Goal: Information Seeking & Learning: Learn about a topic

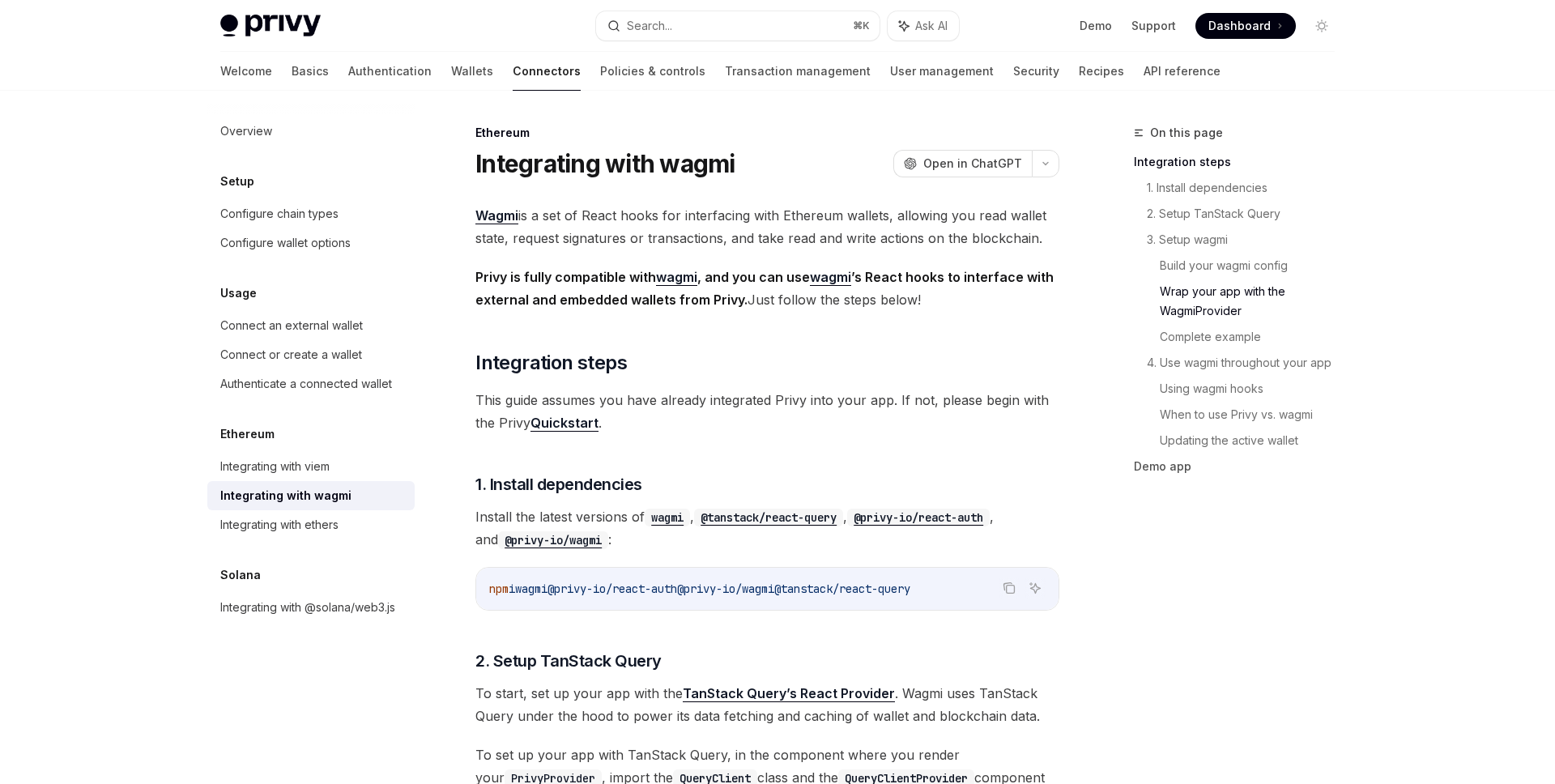
scroll to position [2858, 0]
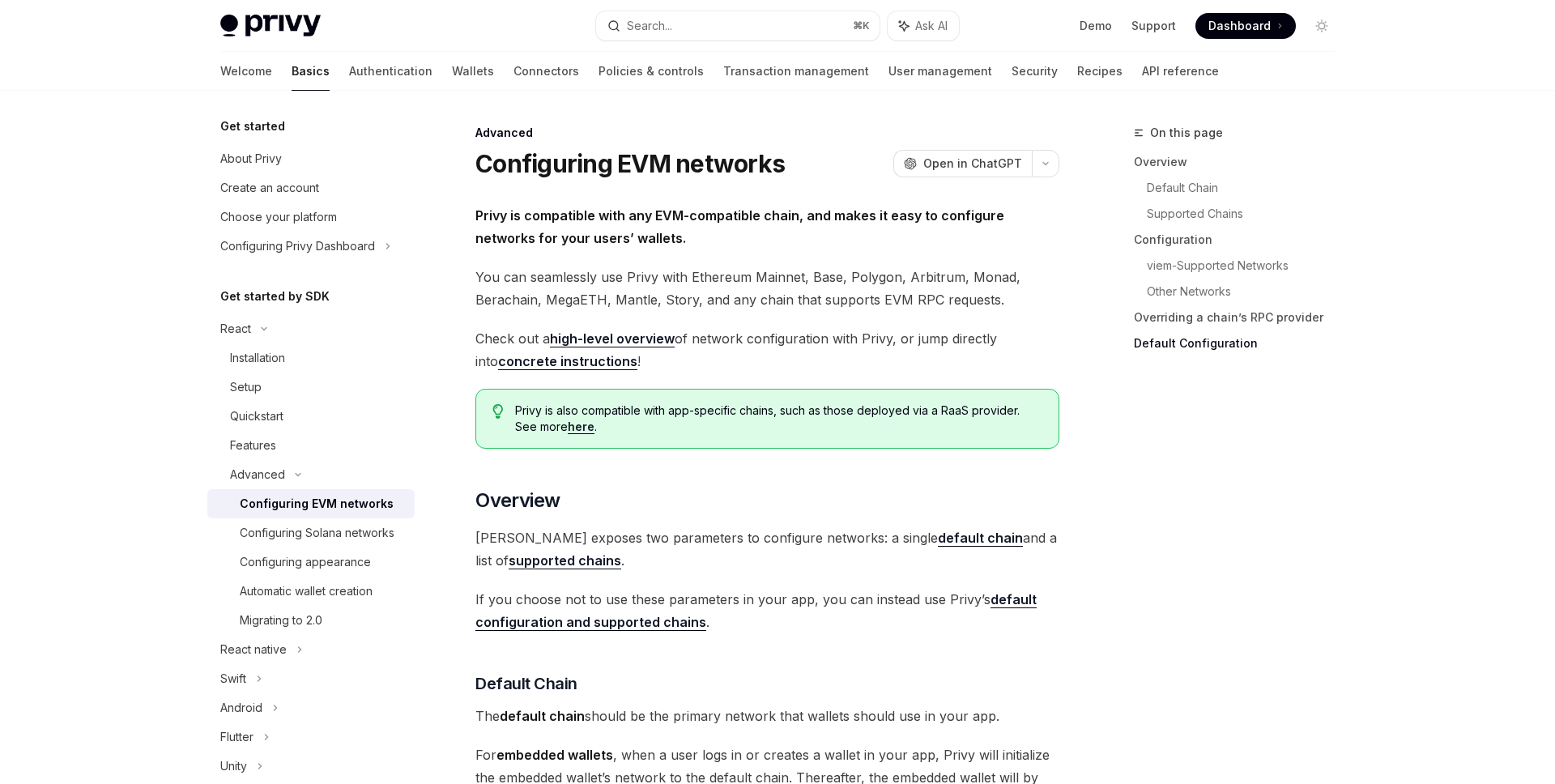
scroll to position [4103, 0]
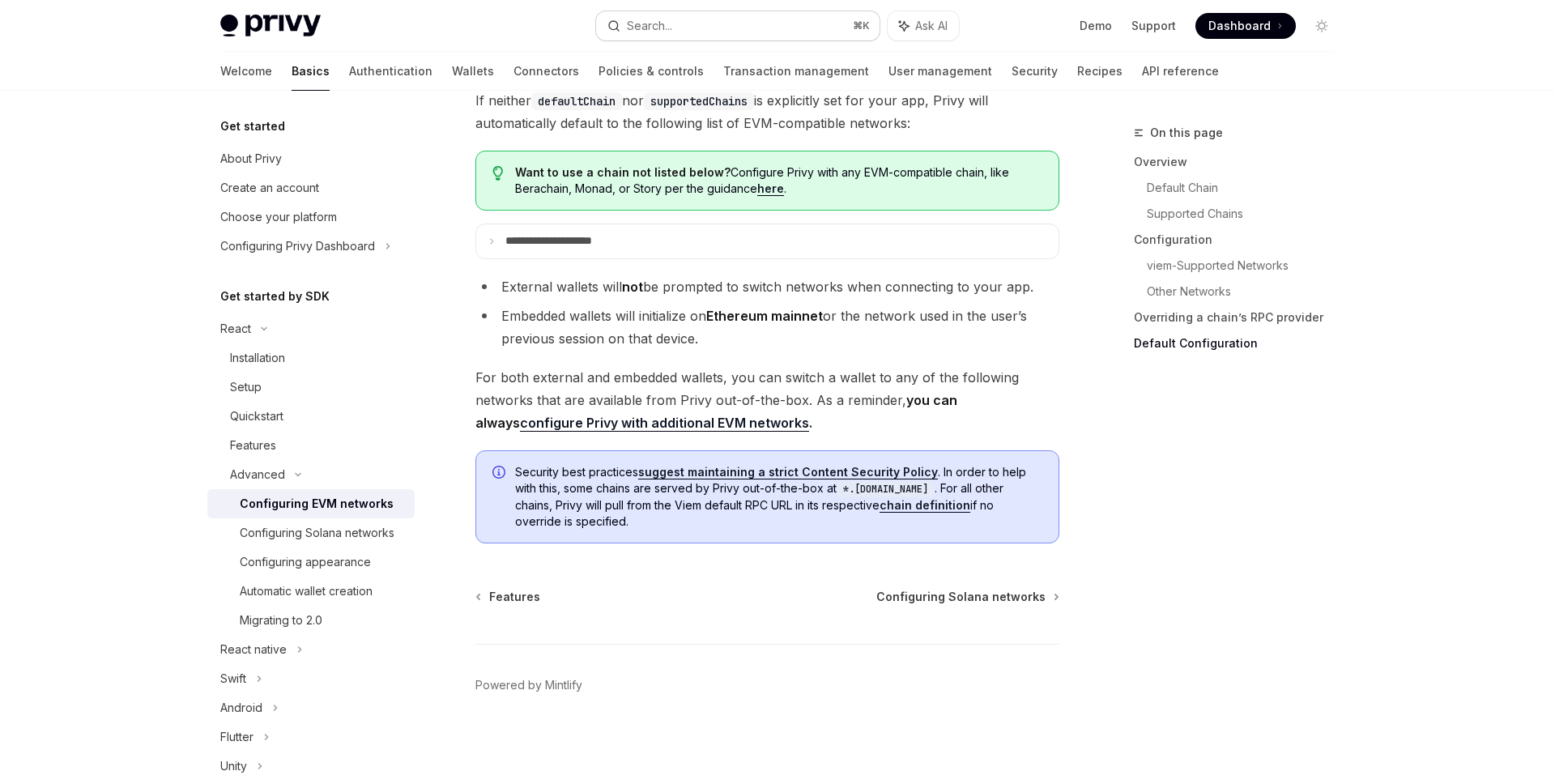
click at [799, 35] on button "Search... ⌘ K" at bounding box center [737, 26] width 283 height 29
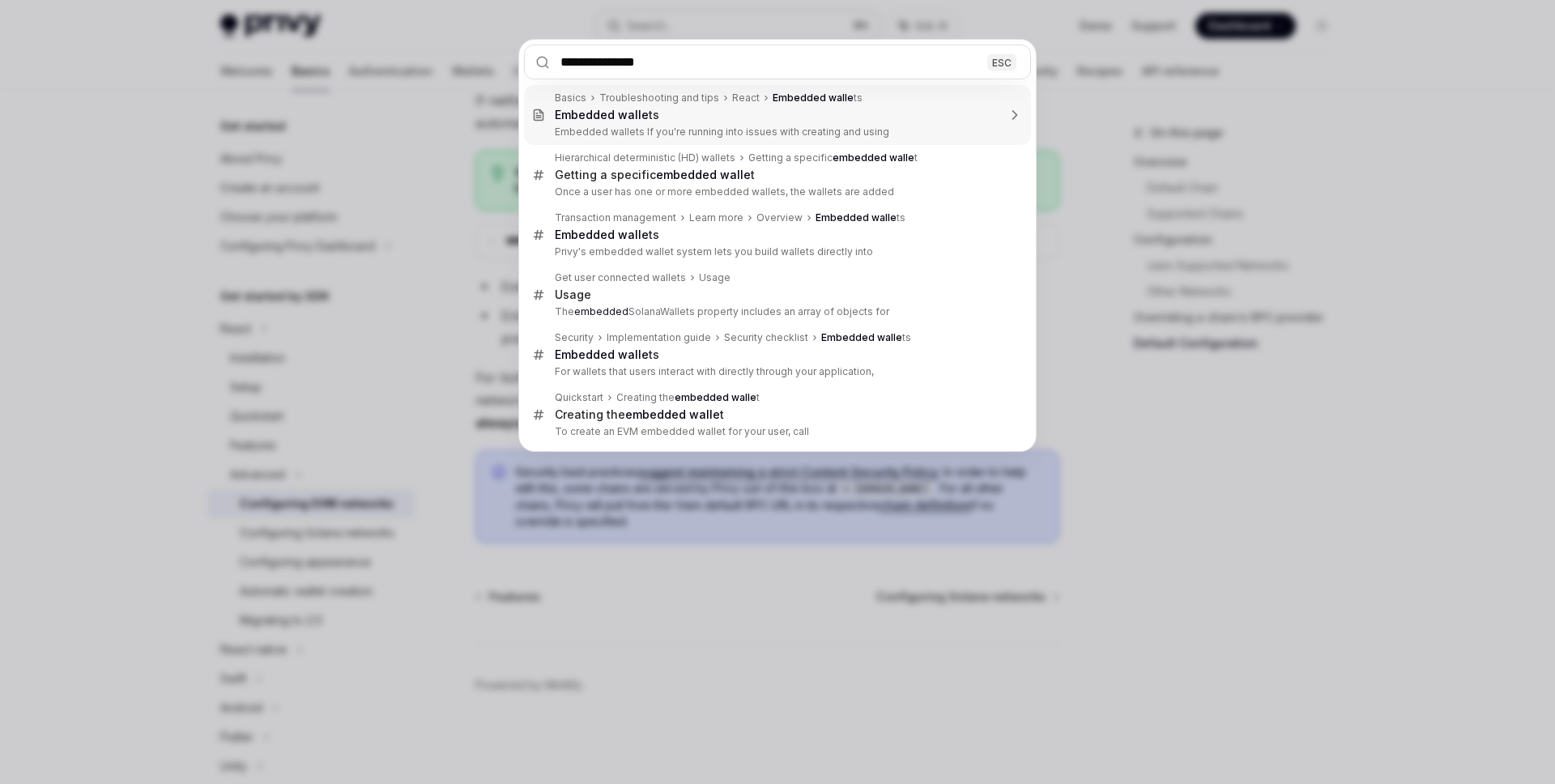
type input "**********"
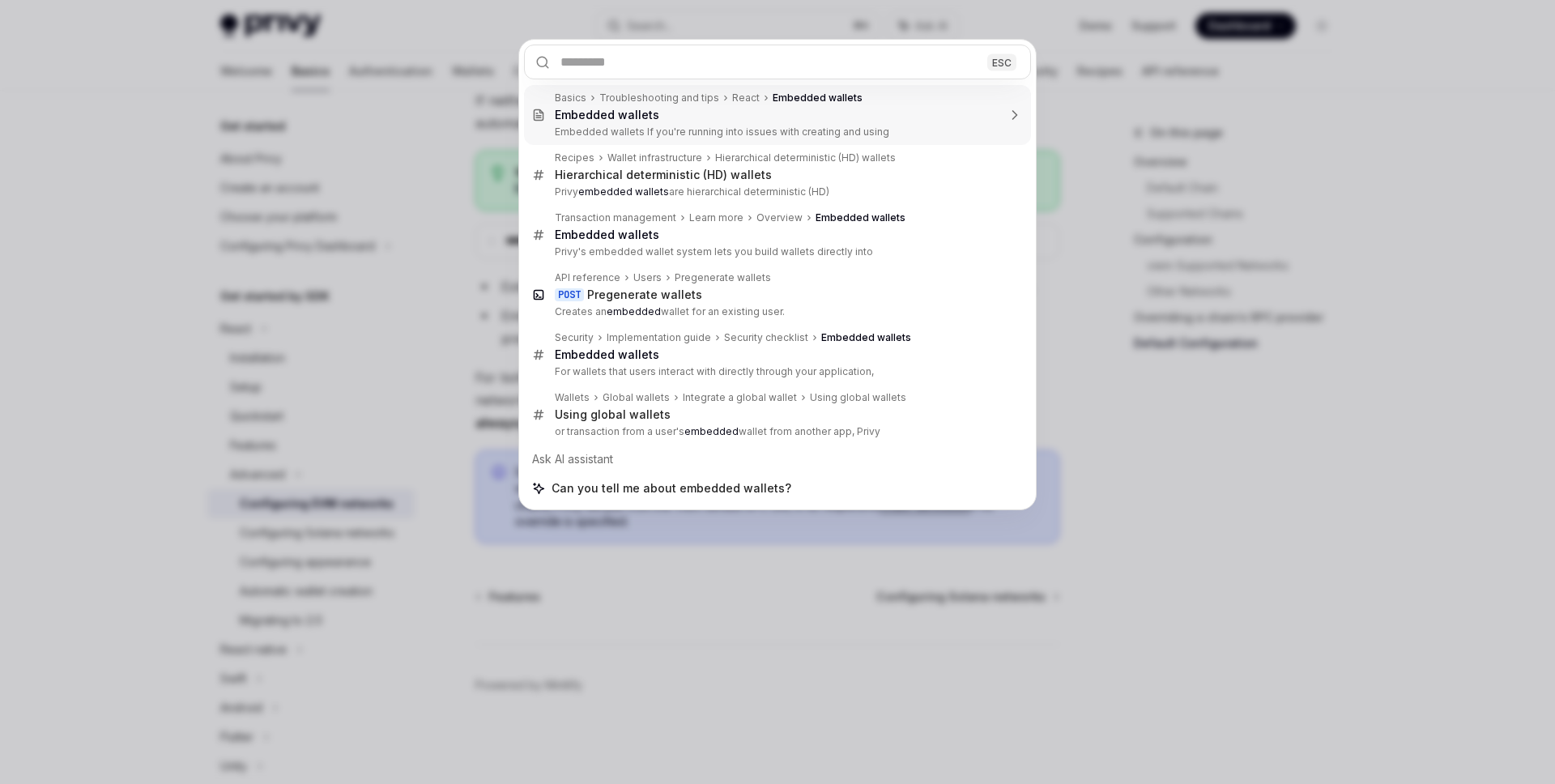
type textarea "*"
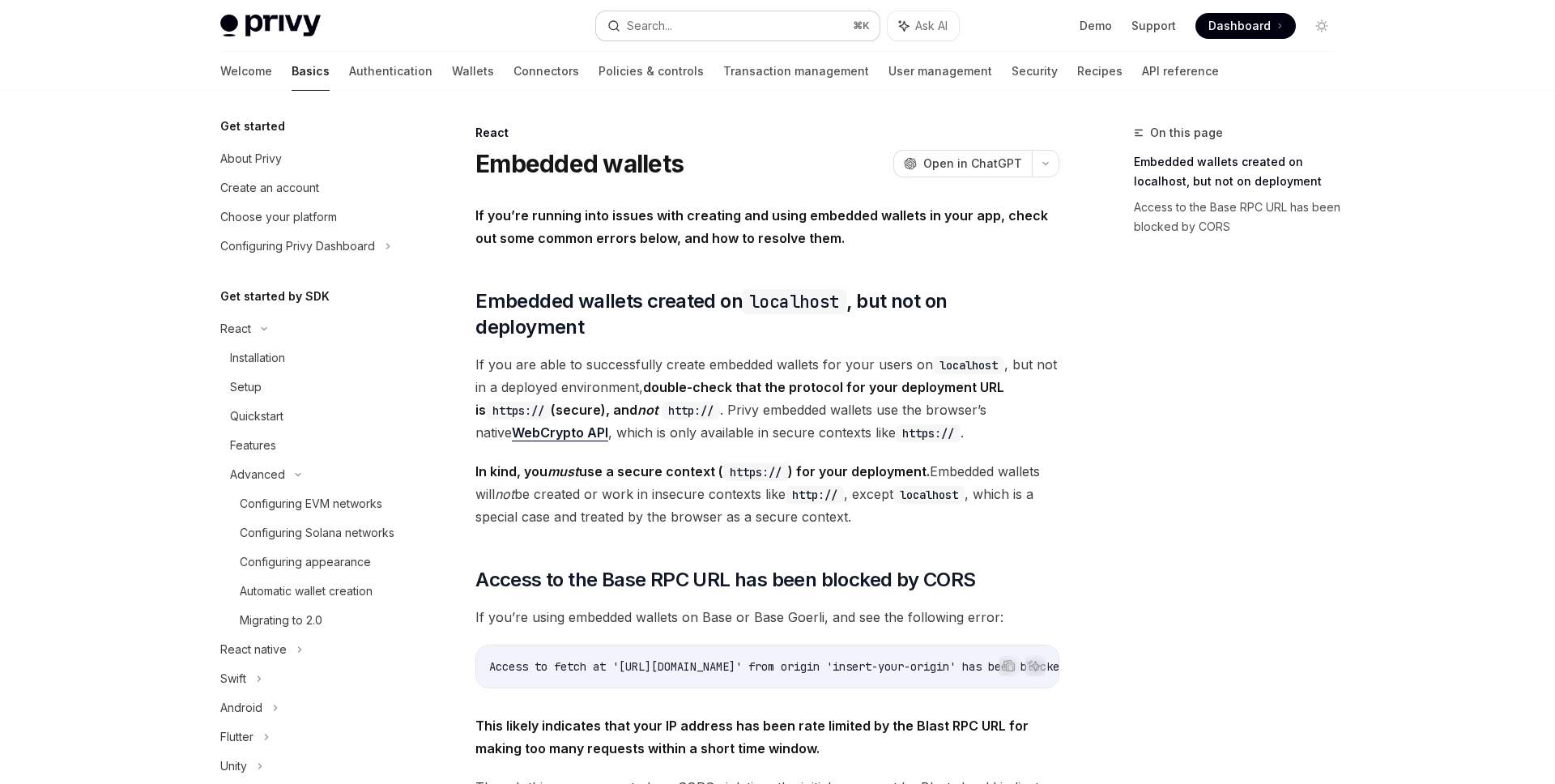
click at [663, 25] on div "Search..." at bounding box center [649, 26] width 45 height 20
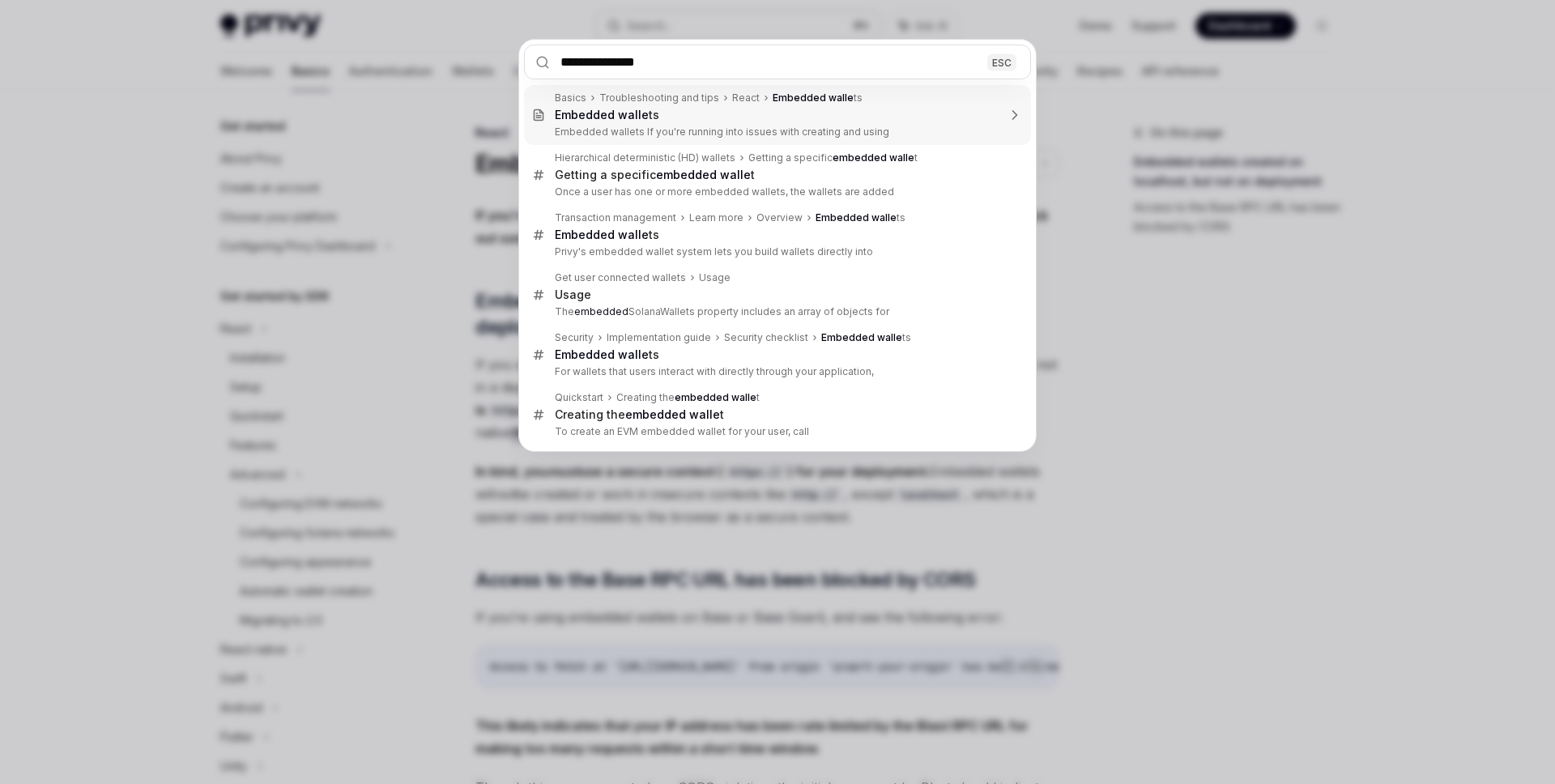
type input "**********"
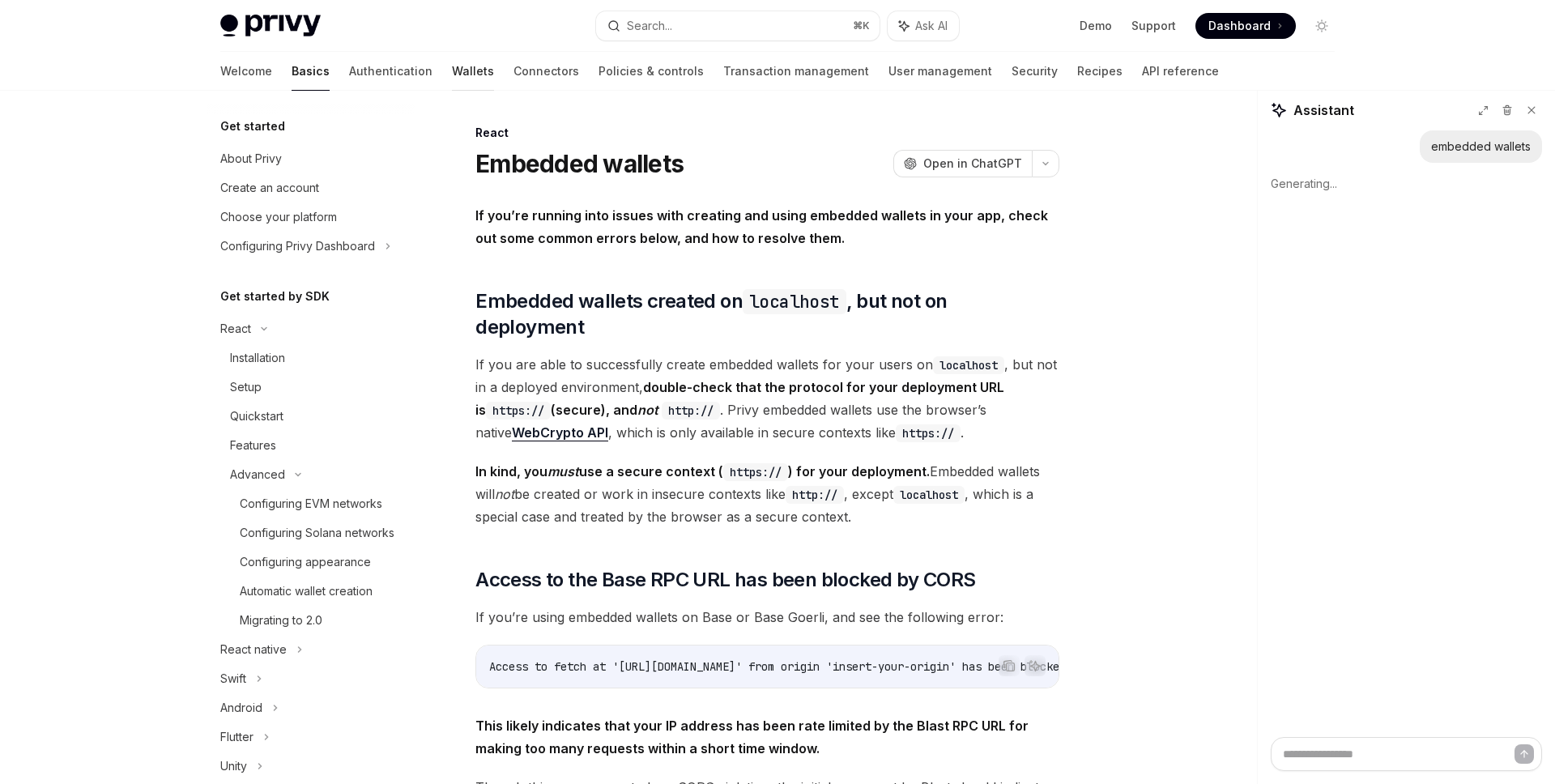
click at [452, 63] on link "Wallets" at bounding box center [472, 71] width 42 height 39
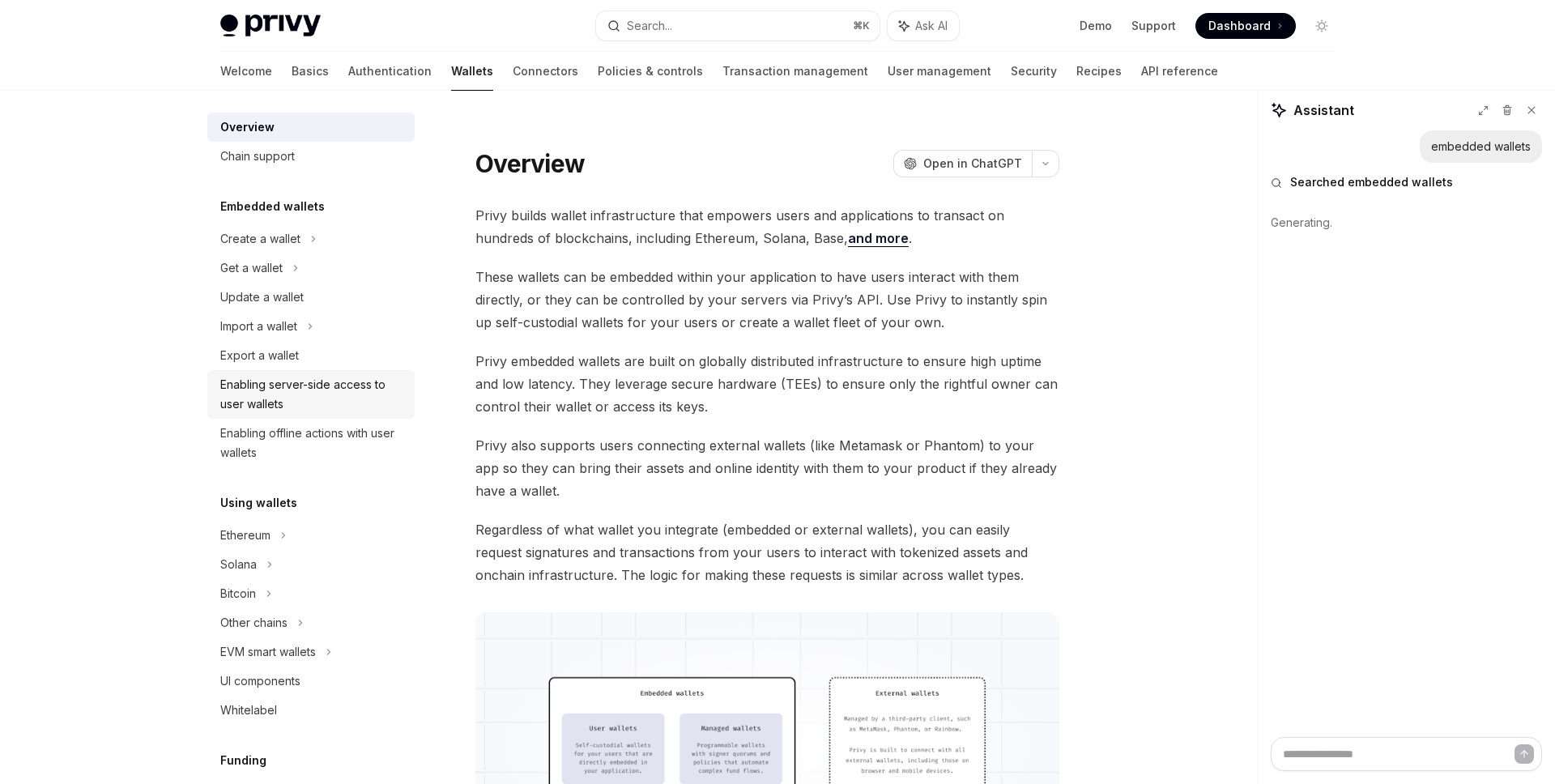
scroll to position [14, 0]
click at [339, 425] on div "Enabling offline actions with user wallets" at bounding box center [312, 440] width 185 height 39
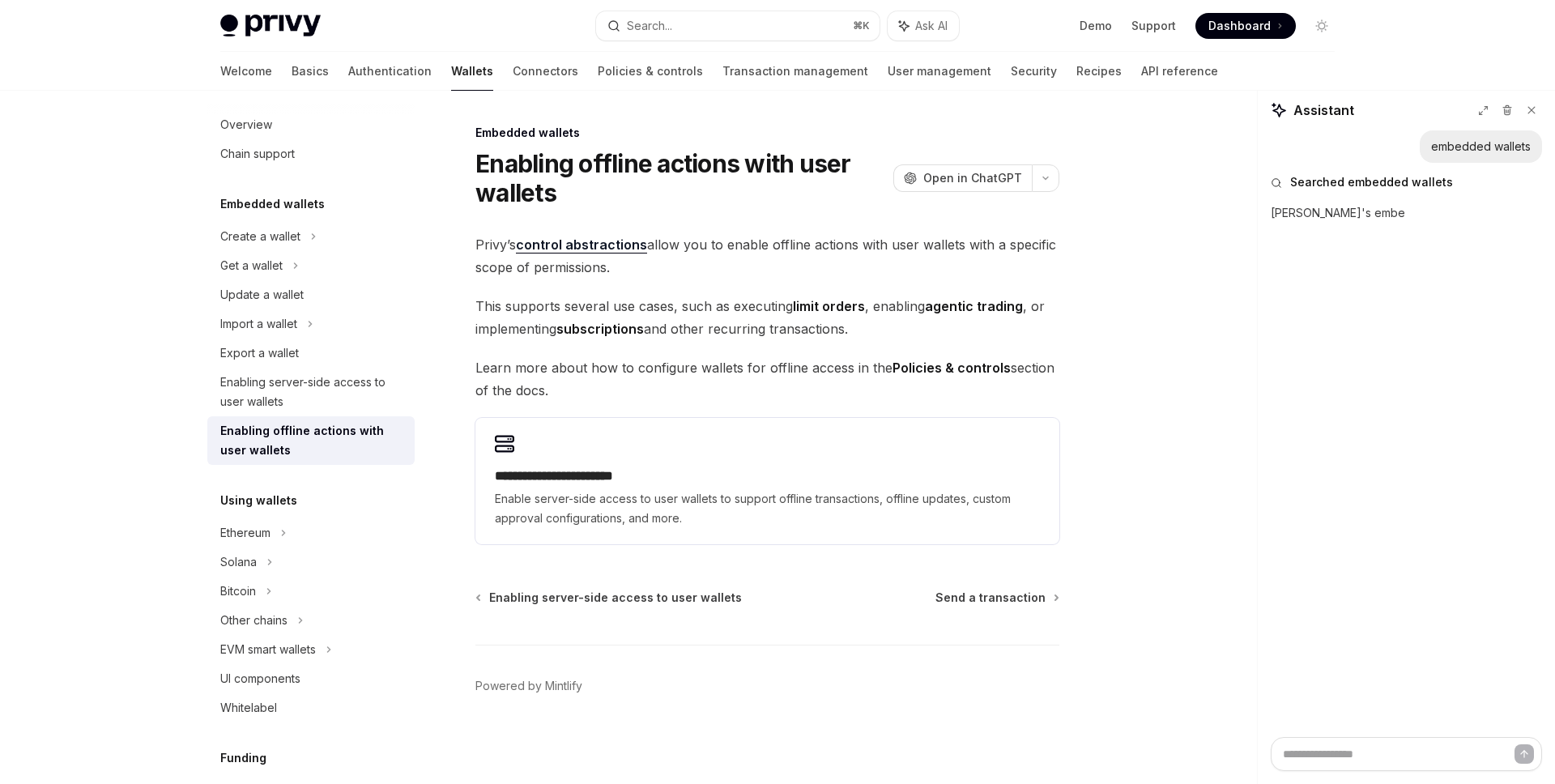
type textarea "*"
